Goal: Find specific page/section

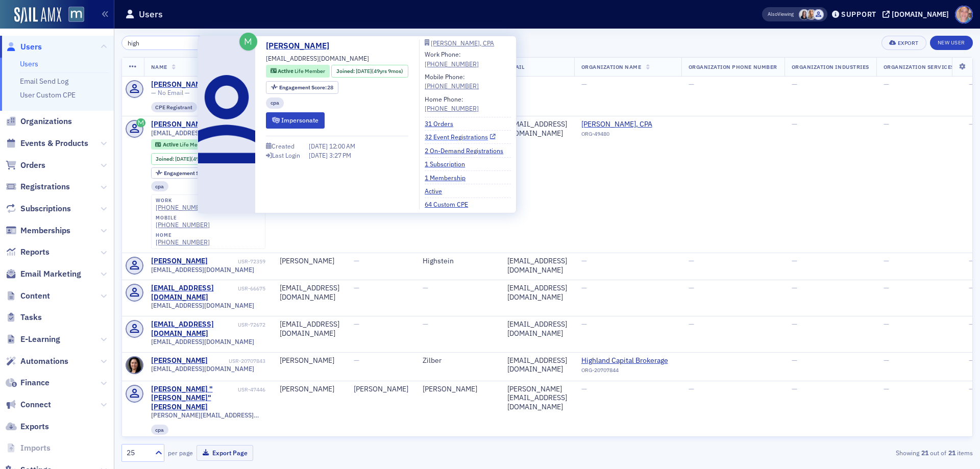
type input "high"
click at [453, 138] on link "32 Event Registrations" at bounding box center [460, 136] width 71 height 9
